Goal: Book appointment/travel/reservation

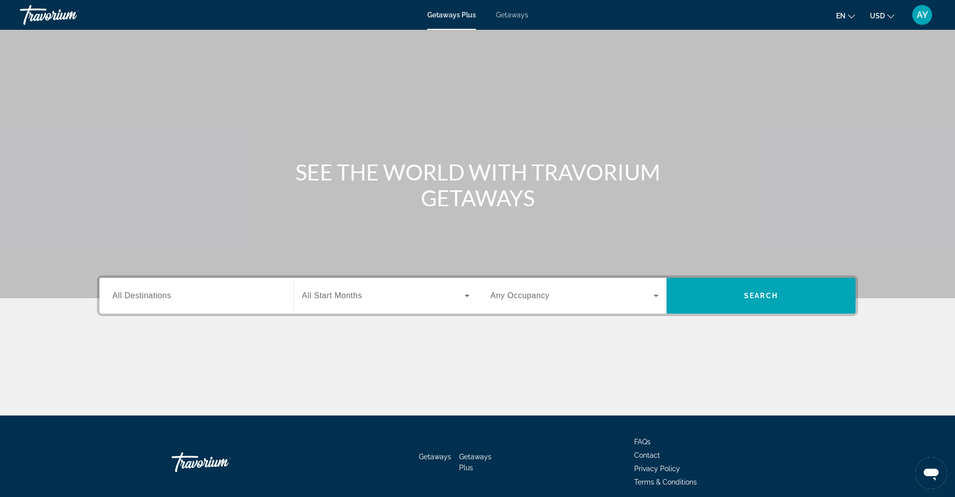
click at [512, 18] on span "Getaways" at bounding box center [512, 15] width 32 height 8
click at [926, 15] on span "AY" at bounding box center [921, 15] width 11 height 10
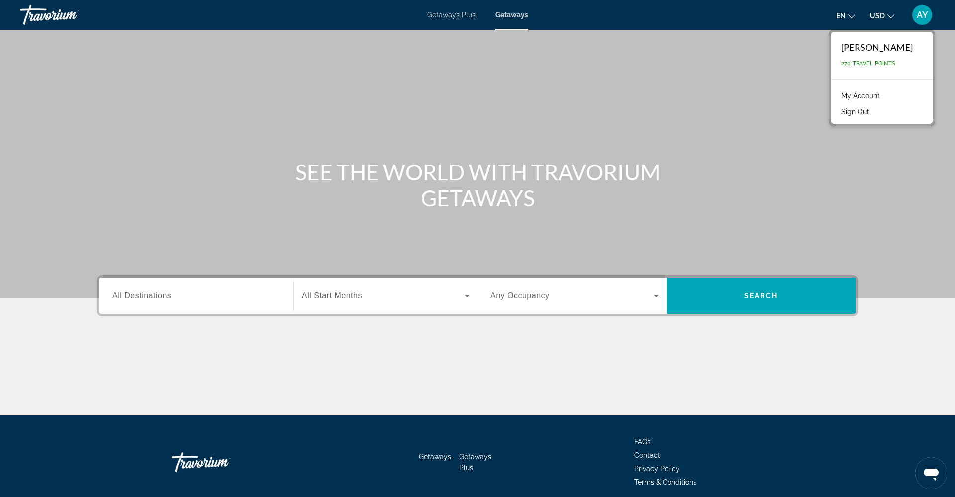
click at [885, 95] on link "My Account" at bounding box center [860, 95] width 49 height 13
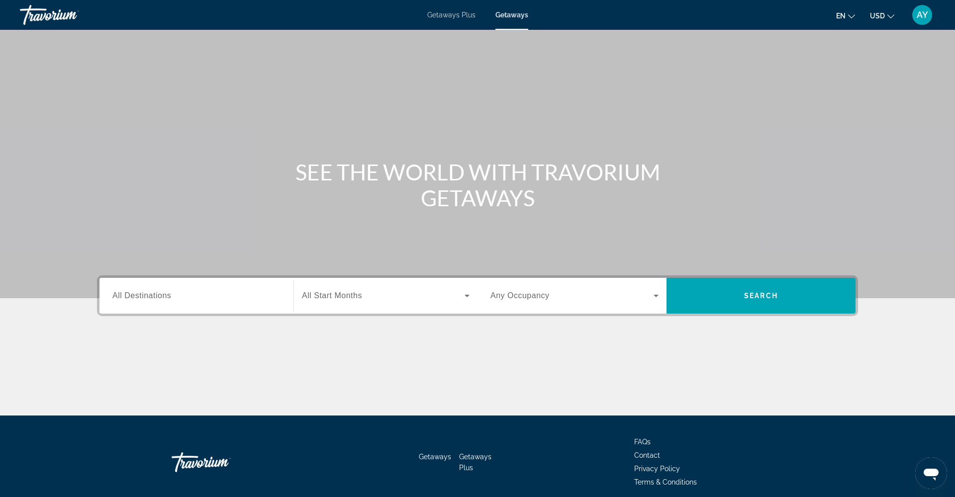
click at [800, 1] on mat-toolbar "Getaways Plus Getaways en English Español Français Italiano Português русский U…" at bounding box center [477, 15] width 955 height 30
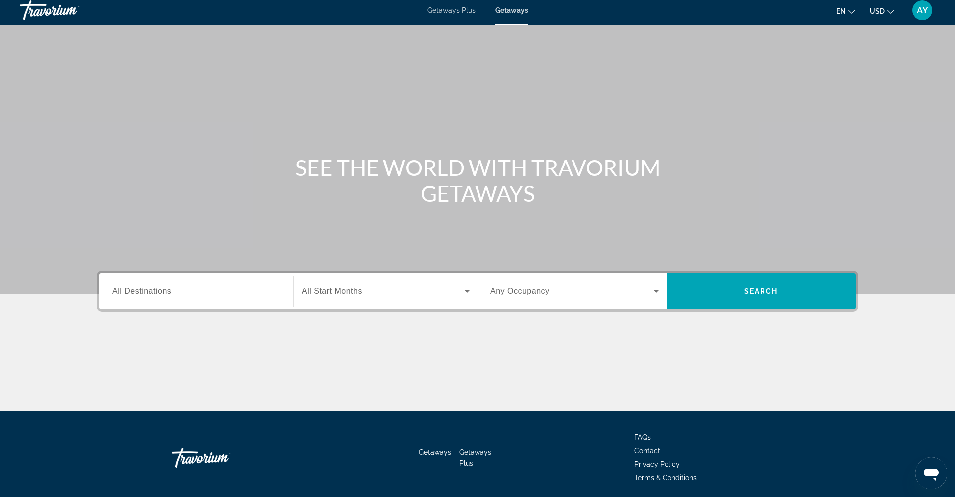
scroll to position [8, 0]
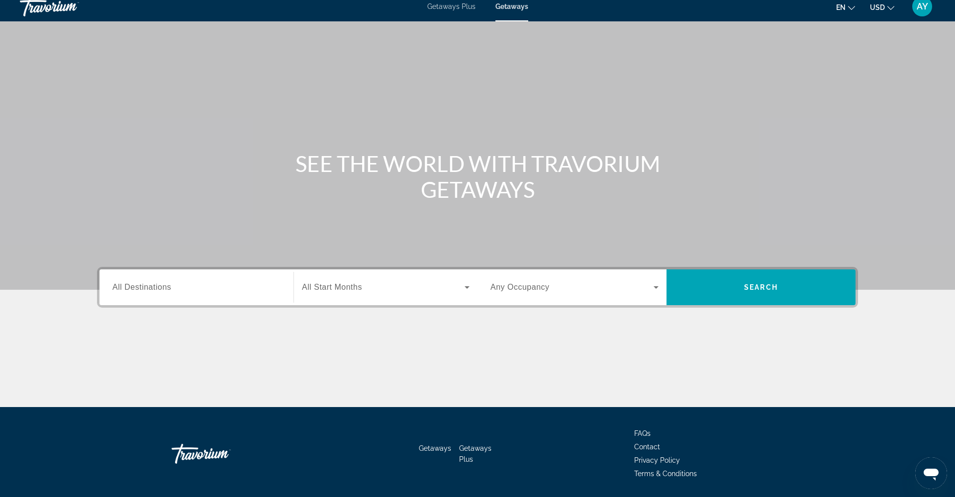
click at [425, 292] on span "Search widget" at bounding box center [383, 287] width 163 height 12
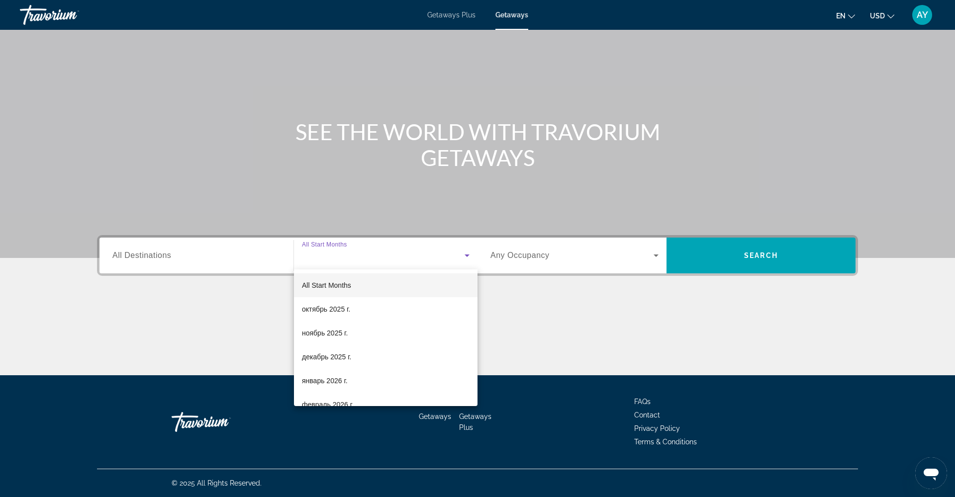
scroll to position [3, 0]
click at [403, 349] on mat-option "декабрь 2025 г." at bounding box center [385, 354] width 183 height 24
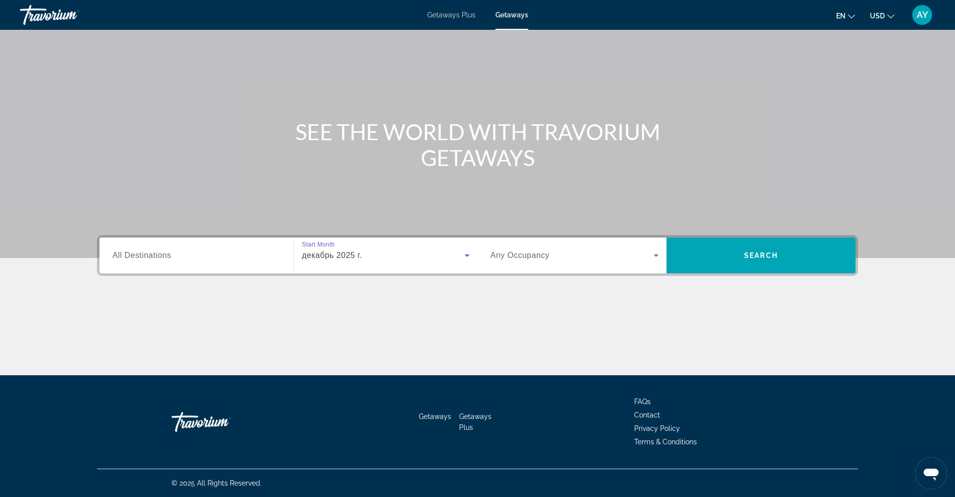
click at [542, 254] on span "Any Occupancy" at bounding box center [519, 255] width 59 height 8
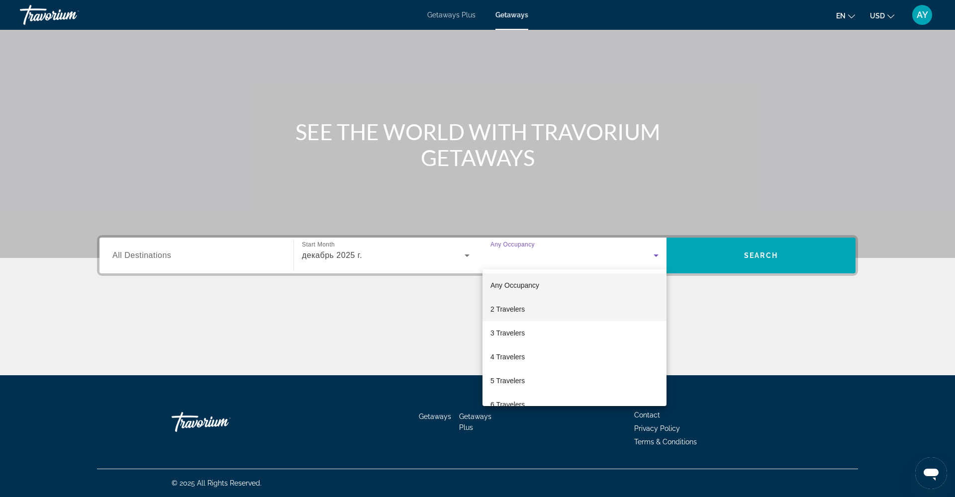
click at [519, 310] on span "2 Travelers" at bounding box center [507, 309] width 34 height 12
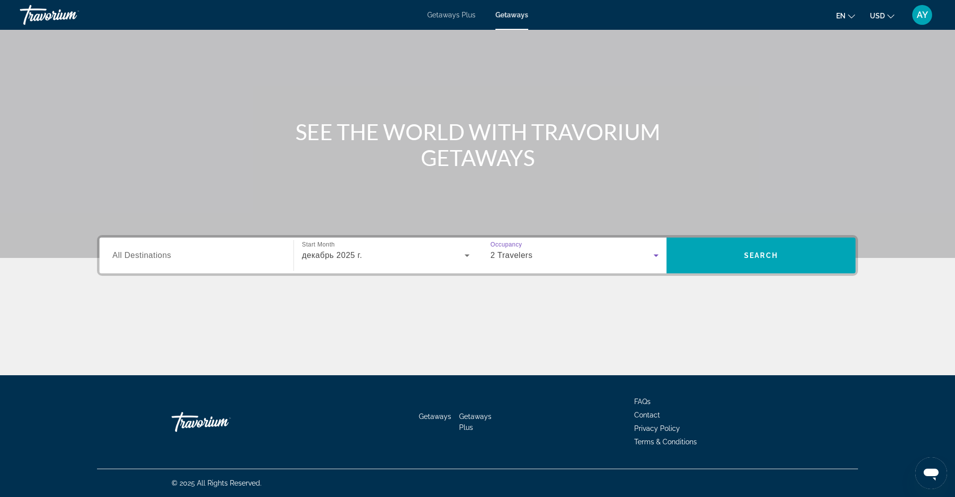
click at [258, 250] on input "Destination All Destinations" at bounding box center [196, 256] width 168 height 12
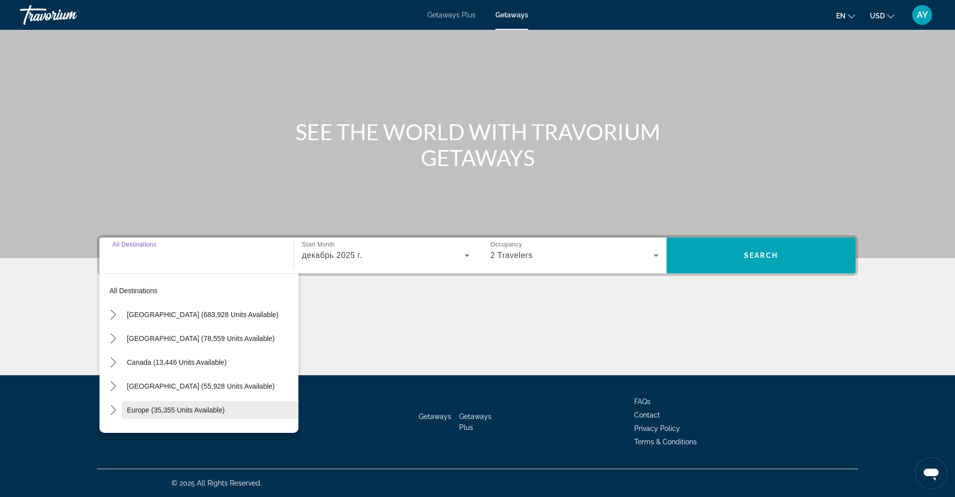
click at [201, 417] on span "Select destination: Europe (35,355 units available)" at bounding box center [210, 410] width 177 height 24
type input "**********"
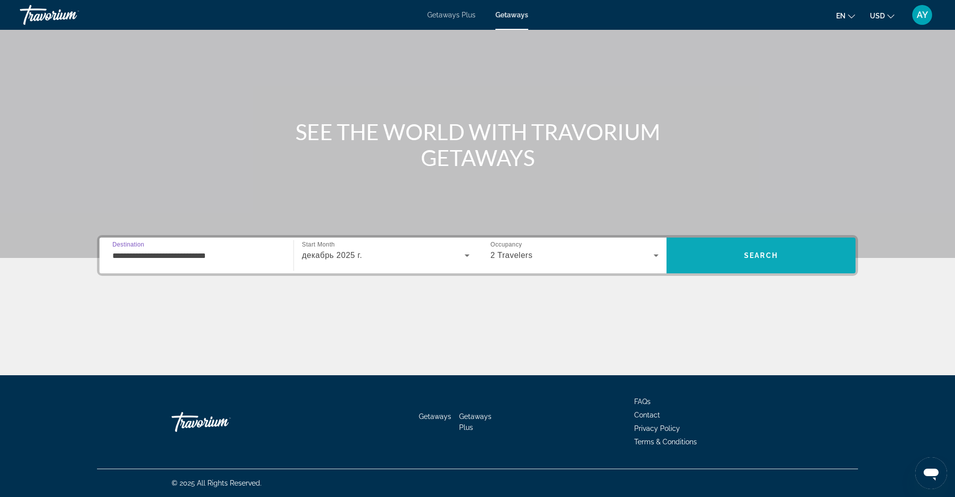
click at [746, 261] on span "Search" at bounding box center [760, 256] width 189 height 24
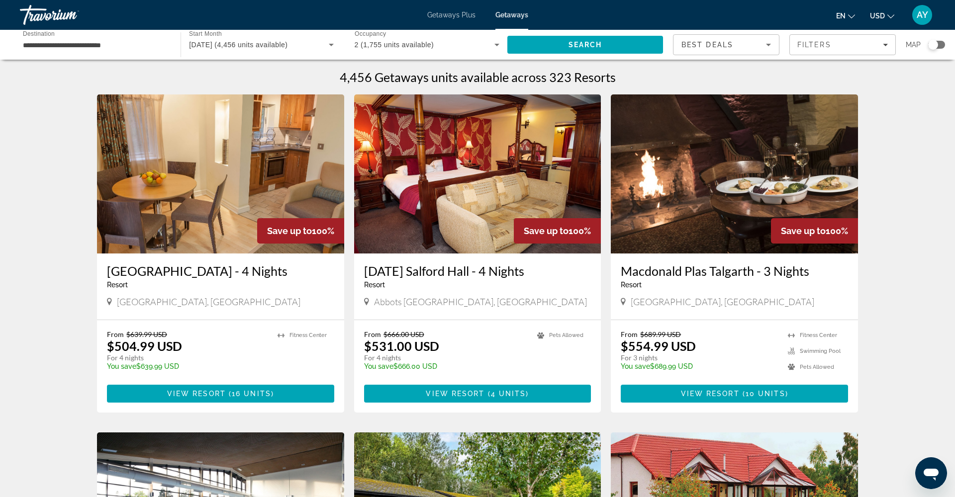
click at [738, 38] on div "Best Deals" at bounding box center [725, 49] width 89 height 28
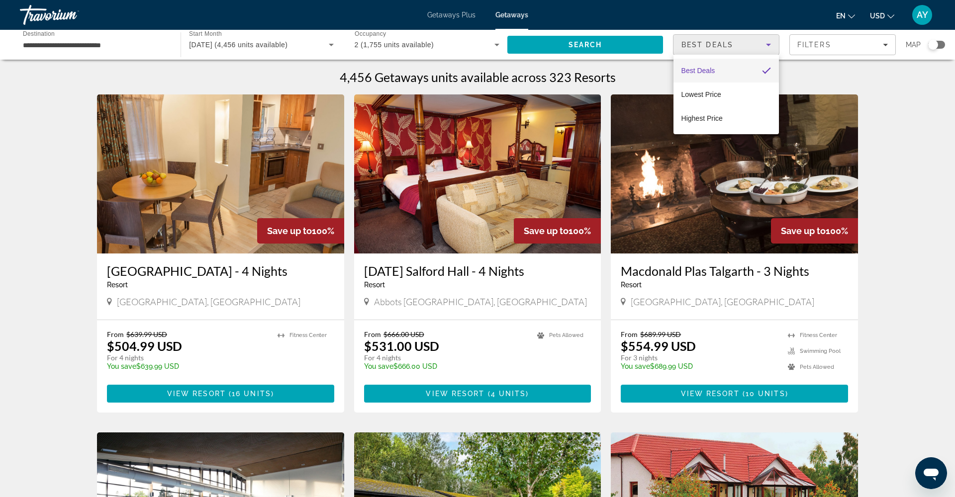
click at [738, 38] on div at bounding box center [477, 248] width 955 height 497
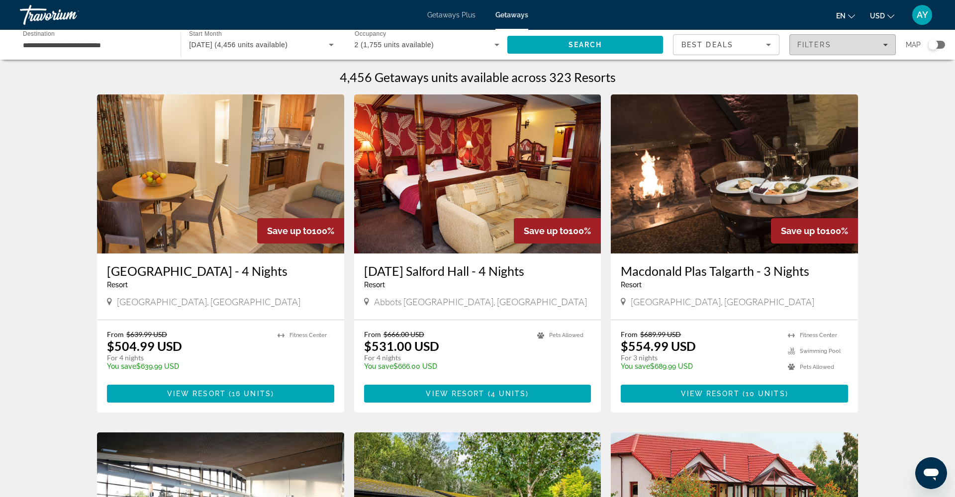
click at [846, 37] on span "Filters" at bounding box center [842, 45] width 105 height 24
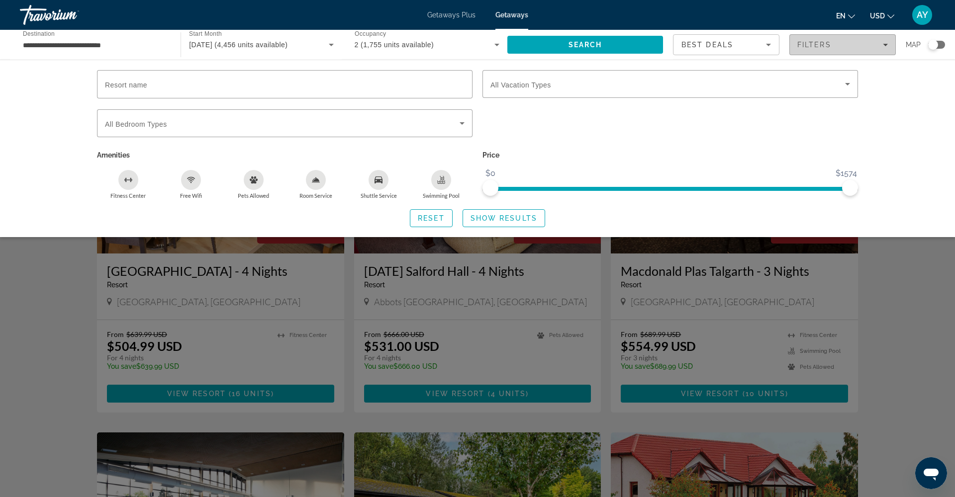
click at [846, 37] on span "Filters" at bounding box center [842, 45] width 105 height 24
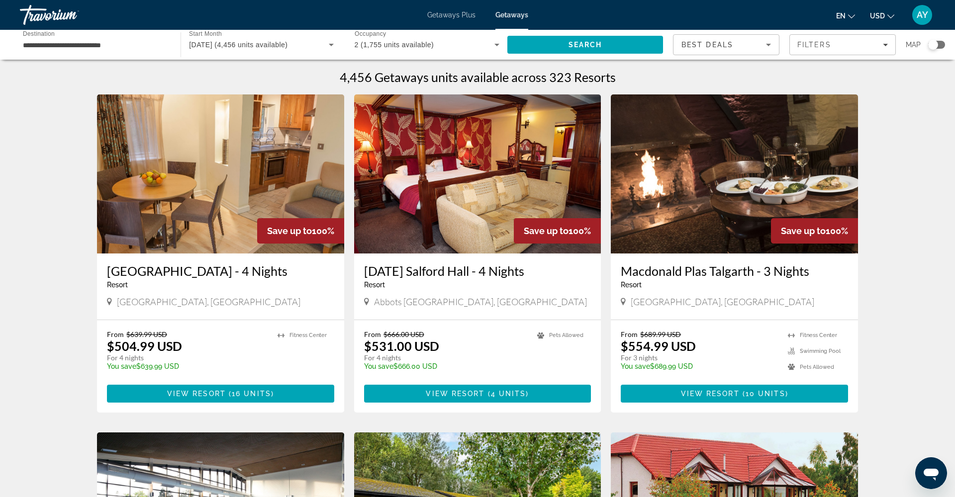
click at [937, 41] on div "Search widget" at bounding box center [936, 45] width 17 height 8
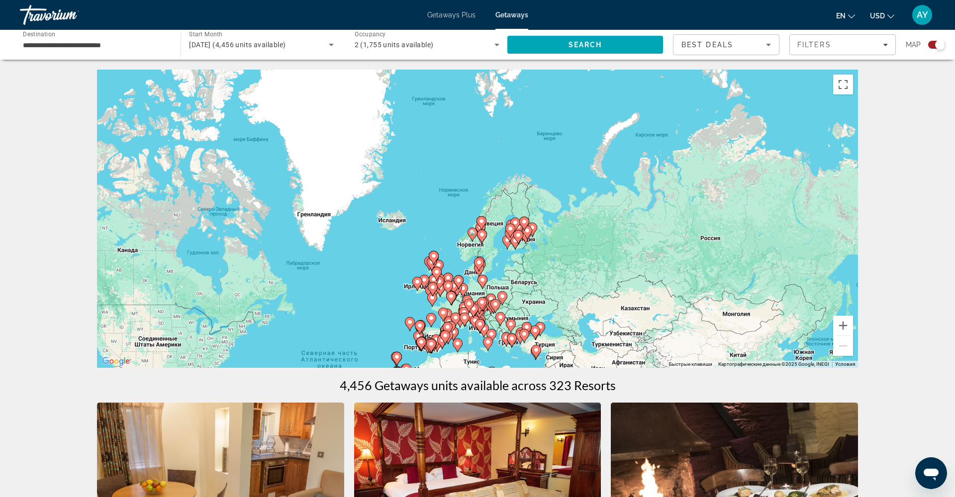
drag, startPoint x: 443, startPoint y: 199, endPoint x: 399, endPoint y: 292, distance: 103.2
click at [379, 303] on div "Чтобы активировать перетаскивание с помощью клавиатуры, нажмите Alt + Ввод. Пос…" at bounding box center [477, 219] width 761 height 298
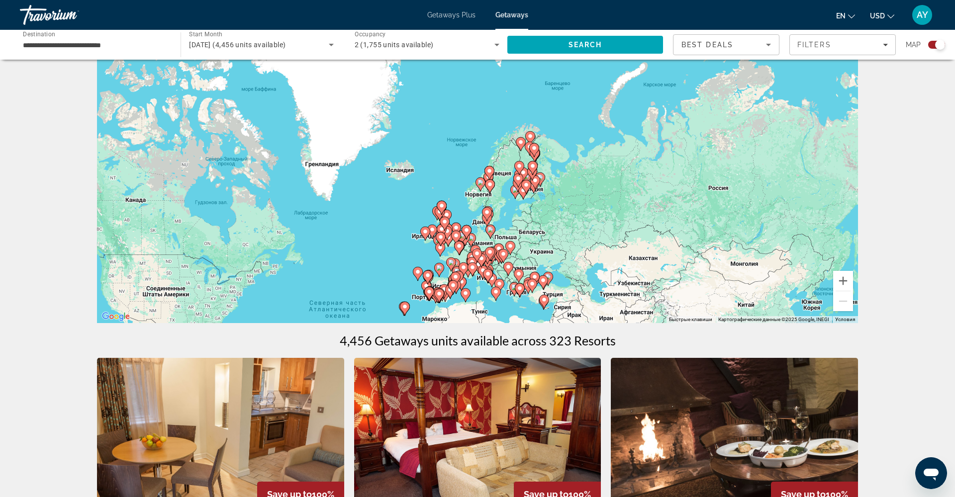
scroll to position [44, 0]
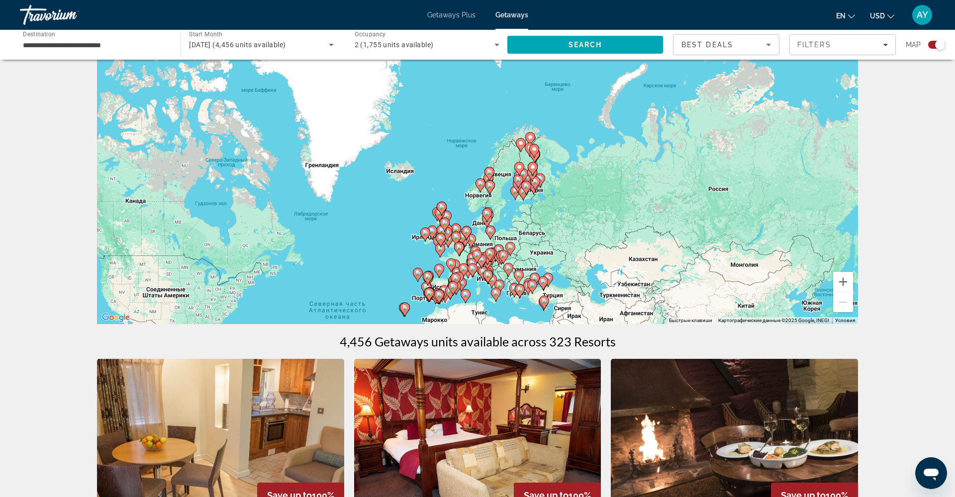
click at [541, 157] on div "Чтобы активировать перетаскивание с помощью клавиатуры, нажмите Alt + Ввод. Пос…" at bounding box center [477, 175] width 761 height 298
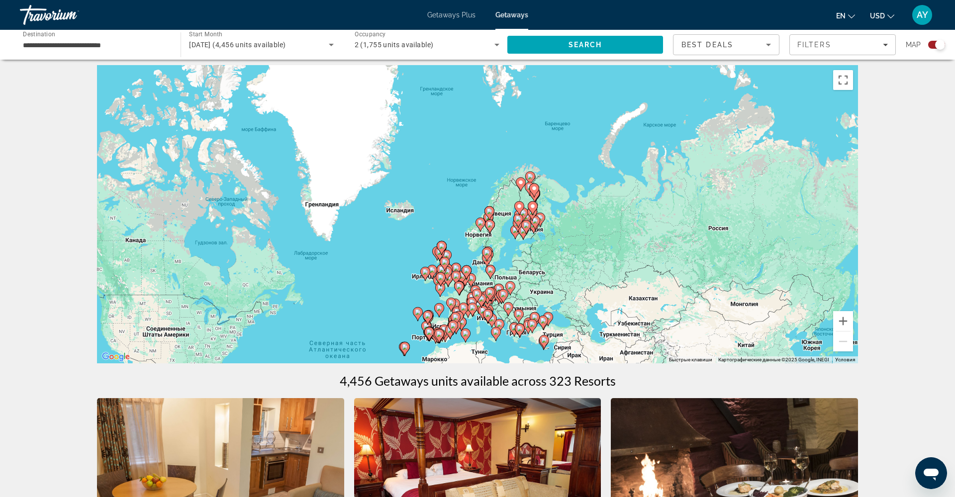
scroll to position [6, 0]
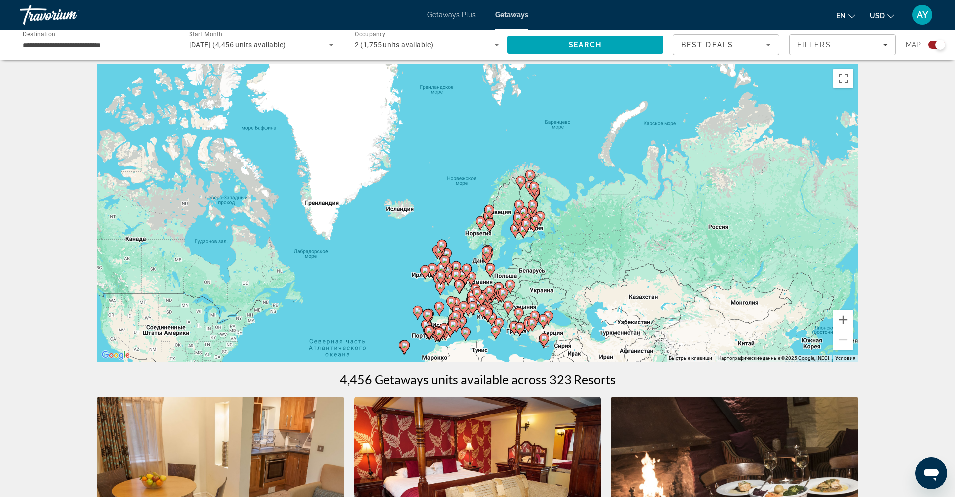
click at [512, 194] on div "Чтобы активировать перетаскивание с помощью клавиатуры, нажмите Alt + Ввод. Пос…" at bounding box center [477, 213] width 761 height 298
click at [836, 79] on button "Включить полноэкранный режим" at bounding box center [843, 79] width 20 height 20
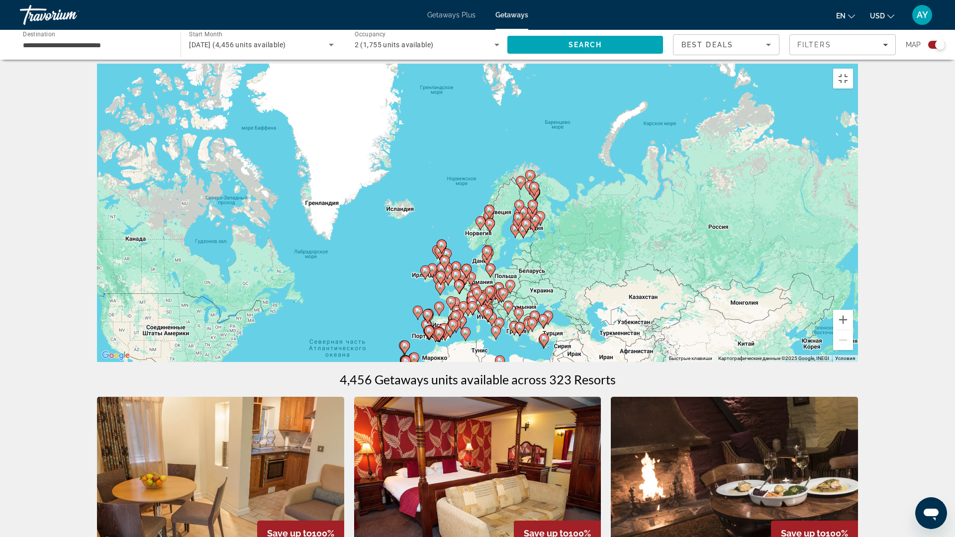
click at [501, 261] on div "Чтобы активировать перетаскивание с помощью клавиатуры, нажмите Alt + Ввод. Пос…" at bounding box center [477, 213] width 761 height 298
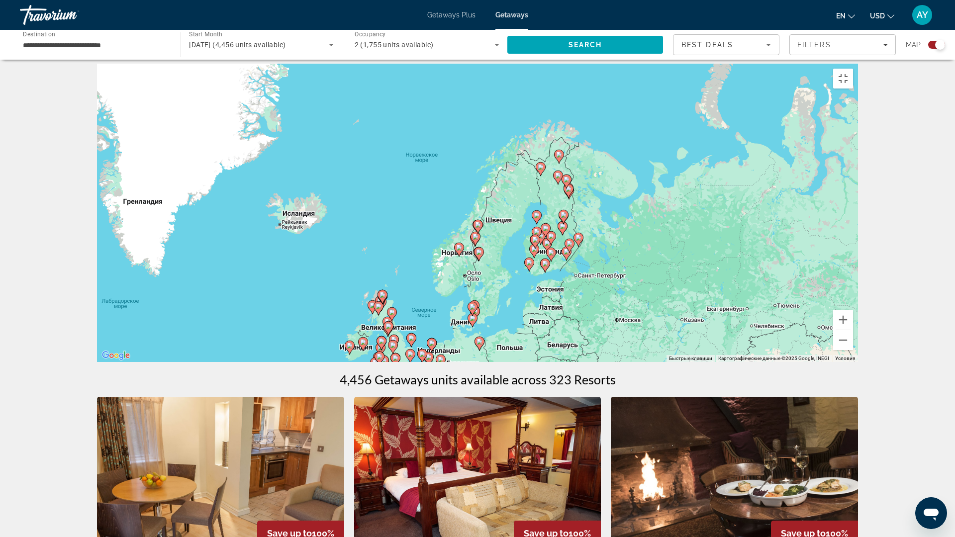
click at [508, 275] on div "Чтобы активировать перетаскивание с помощью клавиатуры, нажмите Alt + Ввод. Пос…" at bounding box center [477, 213] width 761 height 298
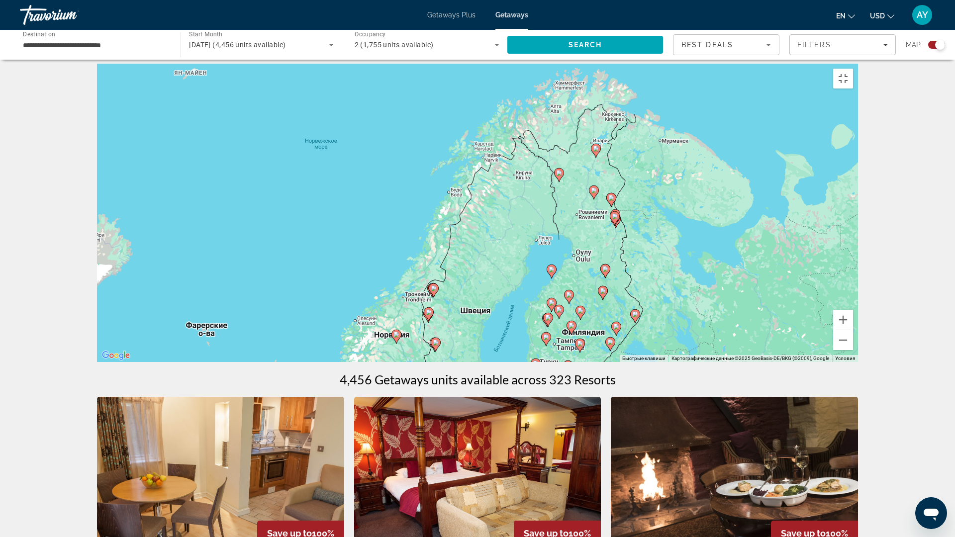
drag, startPoint x: 520, startPoint y: 240, endPoint x: 516, endPoint y: 259, distance: 19.9
click at [516, 259] on div "Чтобы активировать перетаскивание с помощью клавиатуры, нажмите Alt + Ввод. Пос…" at bounding box center [477, 213] width 761 height 298
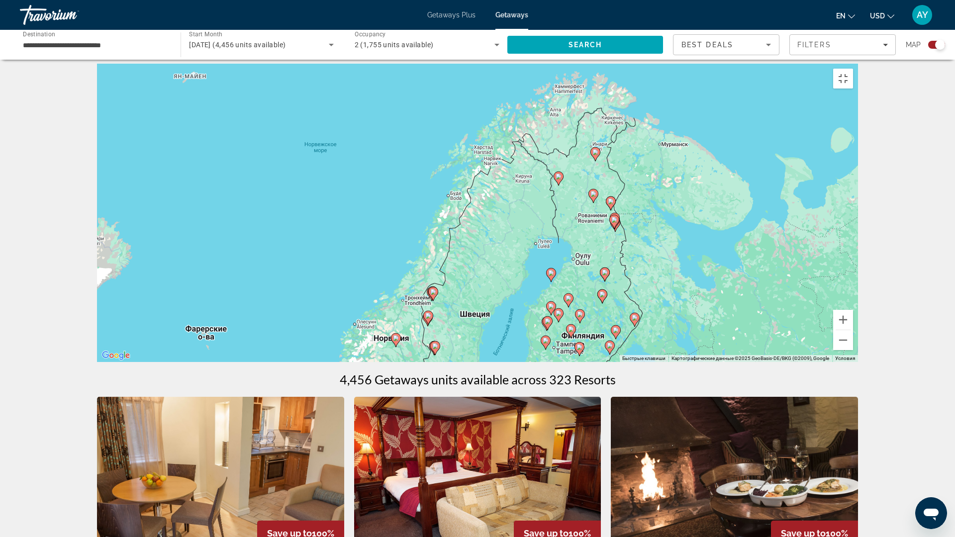
click at [512, 236] on div "Чтобы активировать перетаскивание с помощью клавиатуры, нажмите Alt + Ввод. Пос…" at bounding box center [477, 213] width 761 height 298
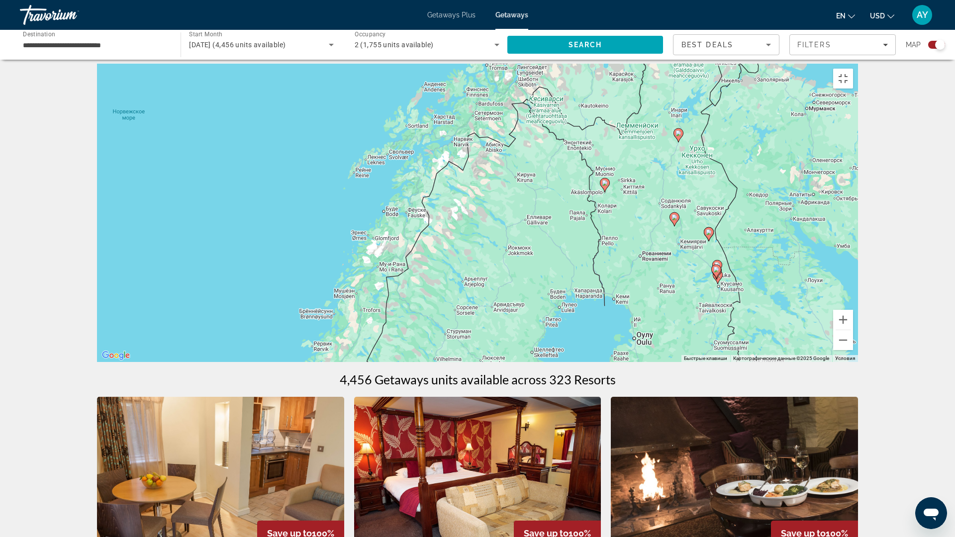
click at [509, 237] on div "Чтобы активировать перетаскивание с помощью клавиатуры, нажмите Alt + Ввод. Пос…" at bounding box center [477, 213] width 761 height 298
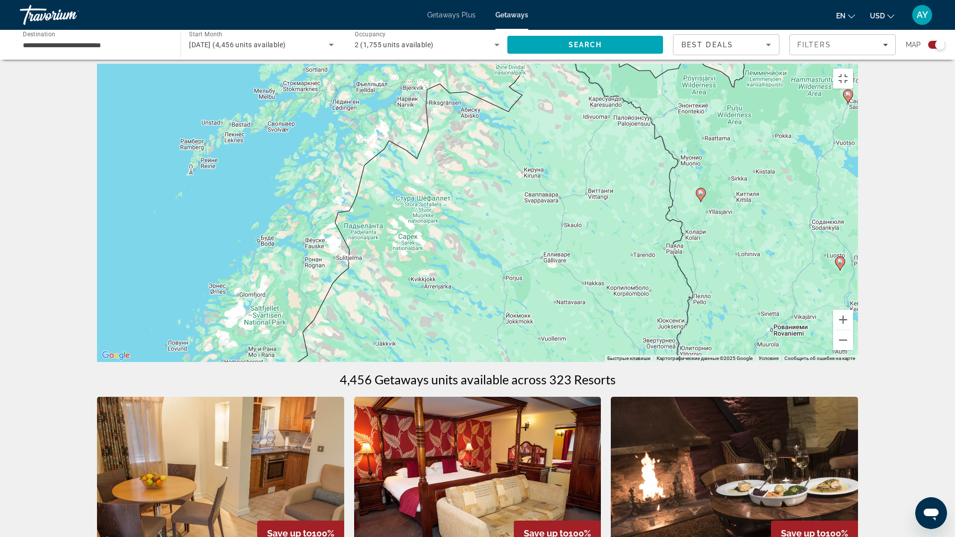
click at [509, 237] on div "Чтобы активировать перетаскивание с помощью клавиатуры, нажмите Alt + Ввод. Пос…" at bounding box center [477, 213] width 761 height 298
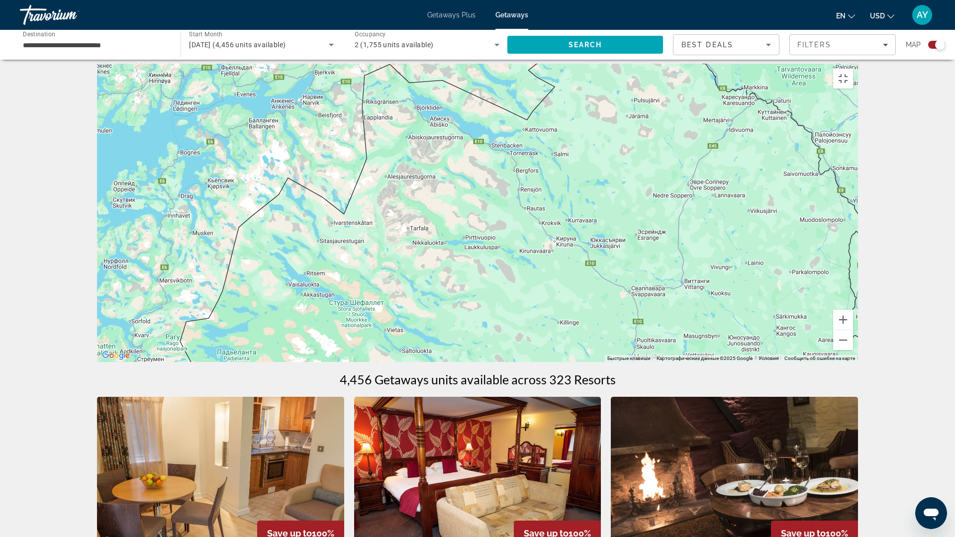
drag, startPoint x: 494, startPoint y: 193, endPoint x: 514, endPoint y: 272, distance: 82.0
click at [514, 272] on div "Чтобы активировать перетаскивание с помощью клавиатуры, нажмите Alt + Ввод. Пос…" at bounding box center [477, 213] width 761 height 298
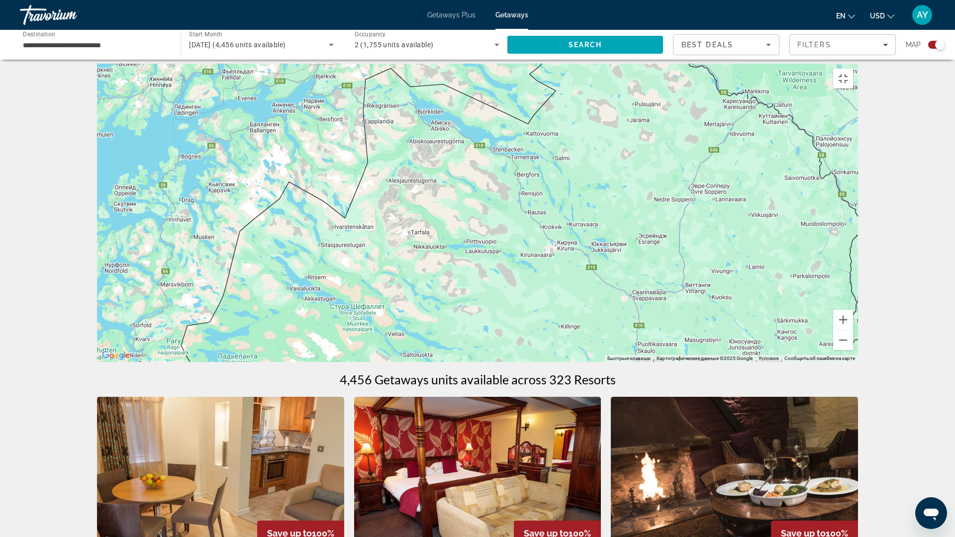
click at [434, 204] on div "Чтобы активировать перетаскивание с помощью клавиатуры, нажмите Alt + Ввод. Пос…" at bounding box center [477, 213] width 761 height 298
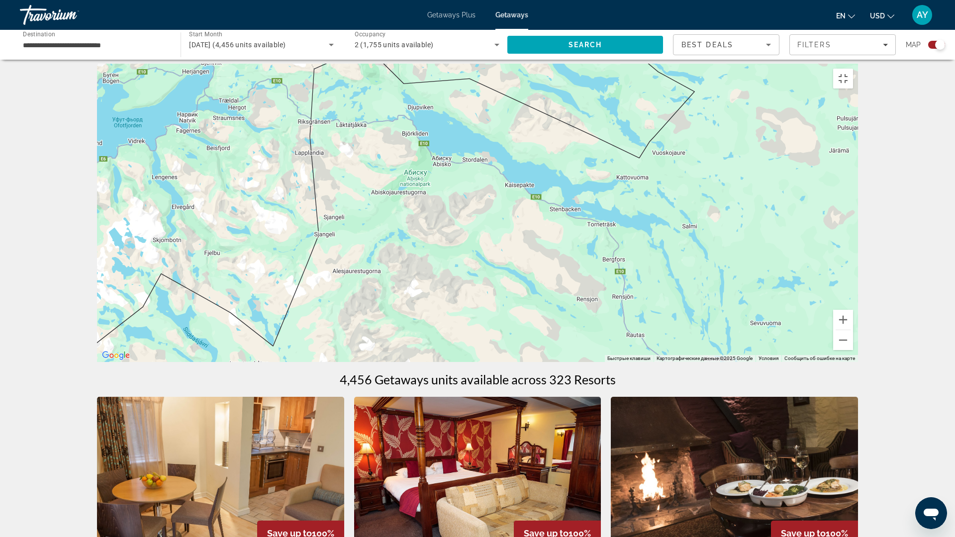
drag, startPoint x: 437, startPoint y: 217, endPoint x: 453, endPoint y: 271, distance: 57.1
click at [453, 271] on div "Main content" at bounding box center [477, 213] width 761 height 298
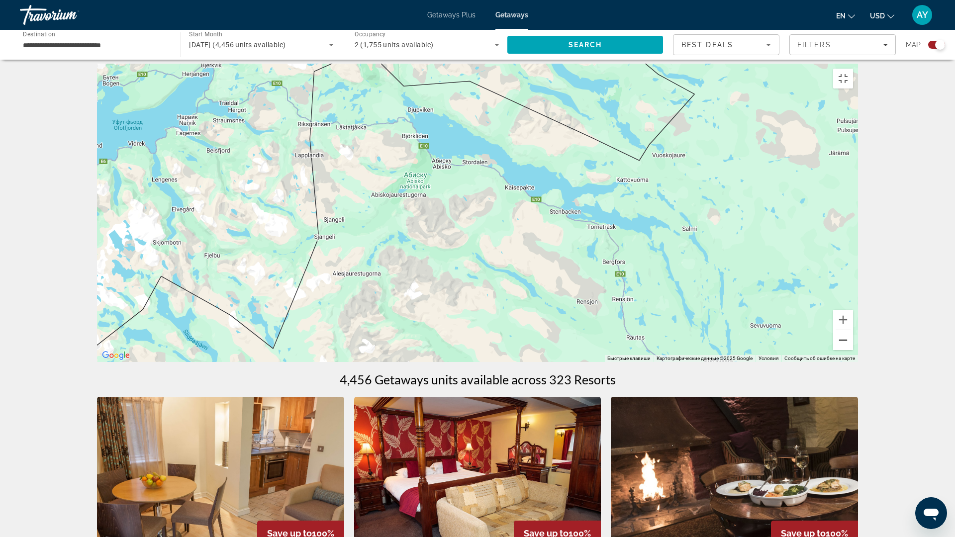
click at [853, 350] on button "Уменьшить" at bounding box center [843, 340] width 20 height 20
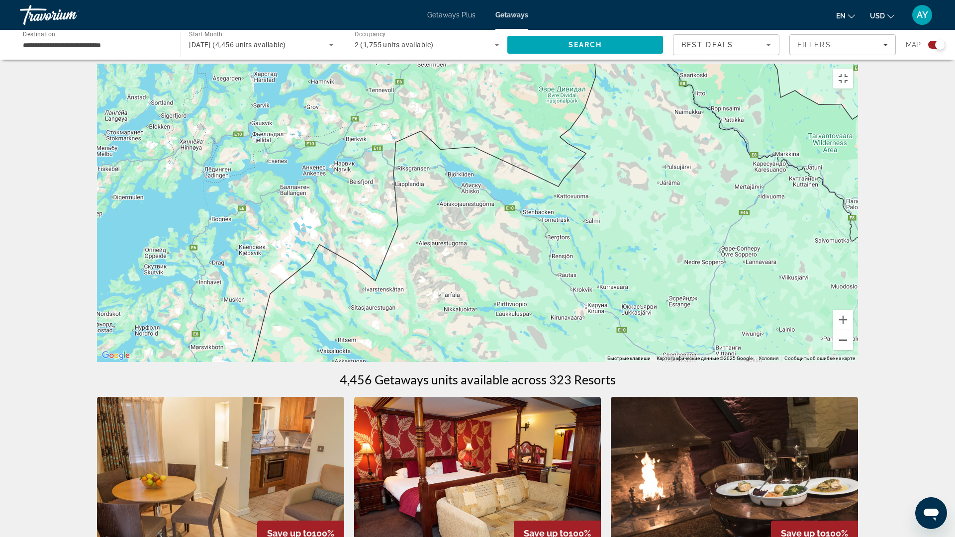
click at [853, 350] on button "Уменьшить" at bounding box center [843, 340] width 20 height 20
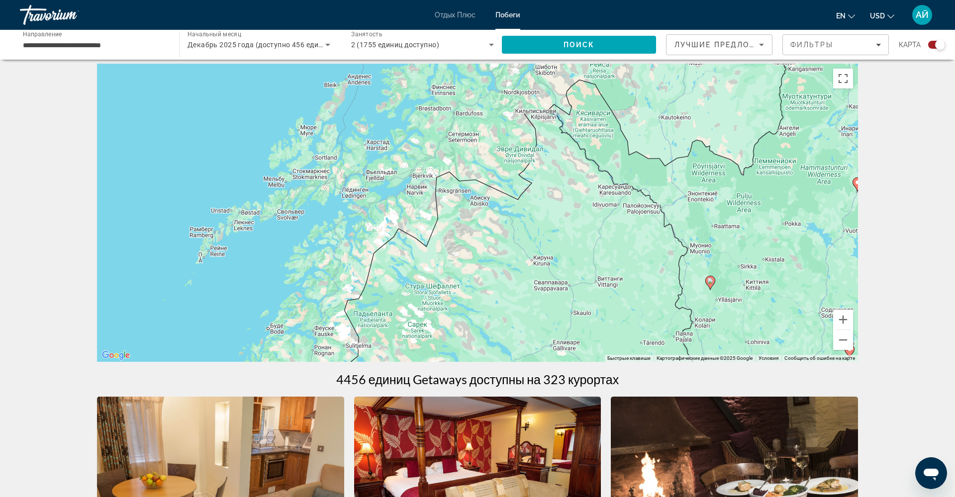
click at [732, 44] on span "ЛУЧШИЕ ПРЕДЛОЖЕНИЯ" at bounding box center [727, 45] width 106 height 8
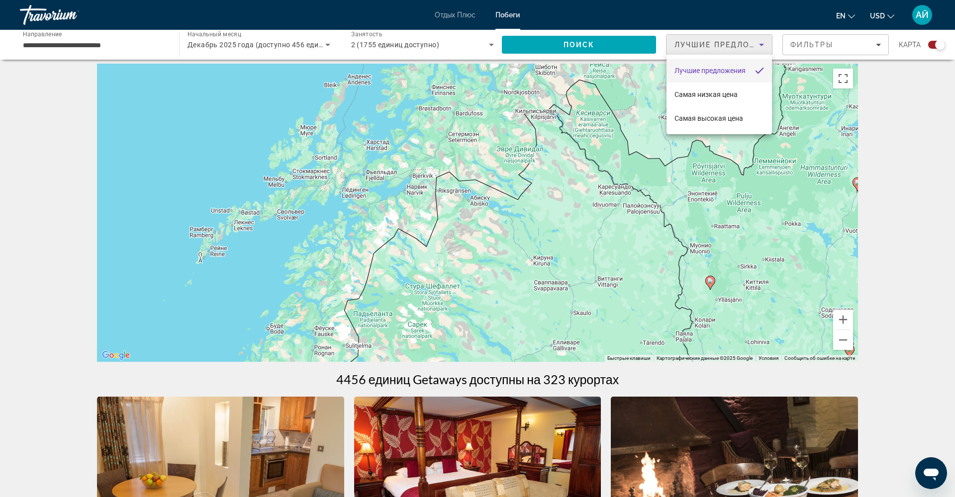
click at [821, 44] on div at bounding box center [477, 248] width 955 height 497
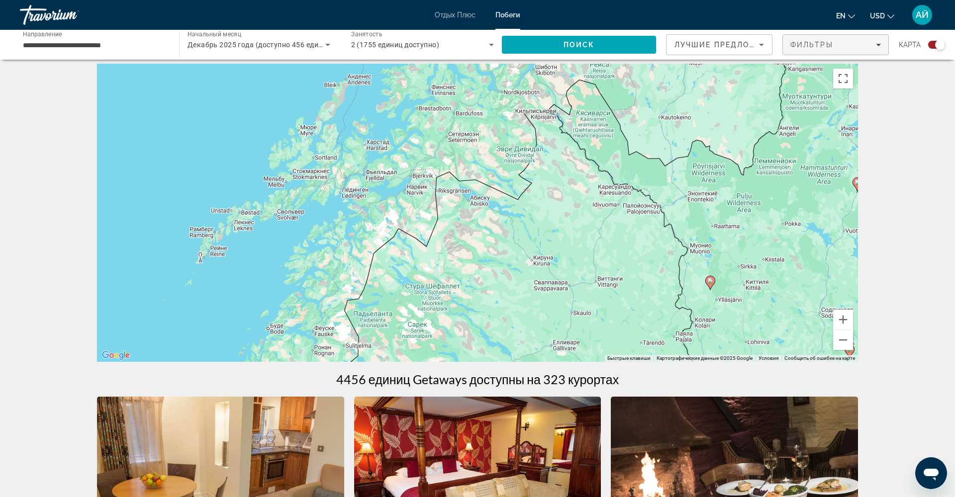
click at [821, 44] on span "Фильтры" at bounding box center [811, 45] width 43 height 8
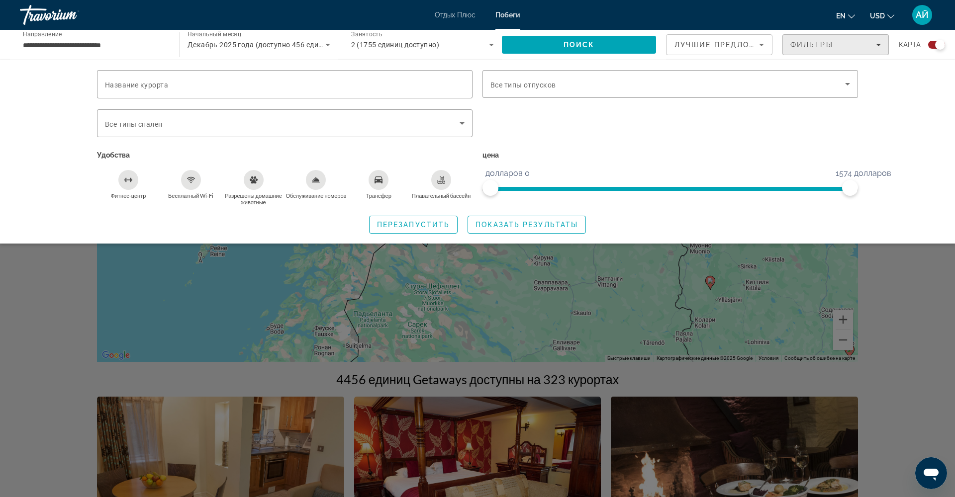
click at [821, 44] on span "Фильтры" at bounding box center [811, 45] width 43 height 8
